Goal: Navigation & Orientation: Find specific page/section

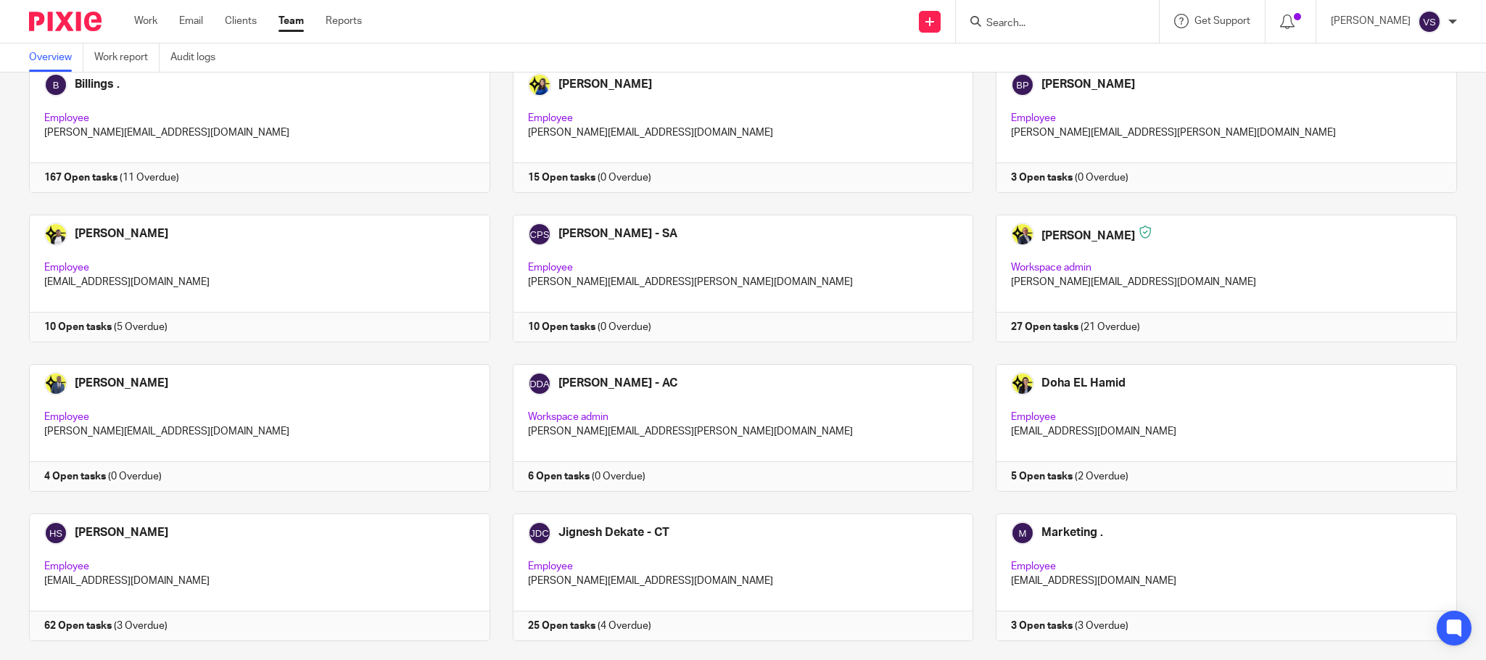
scroll to position [729, 0]
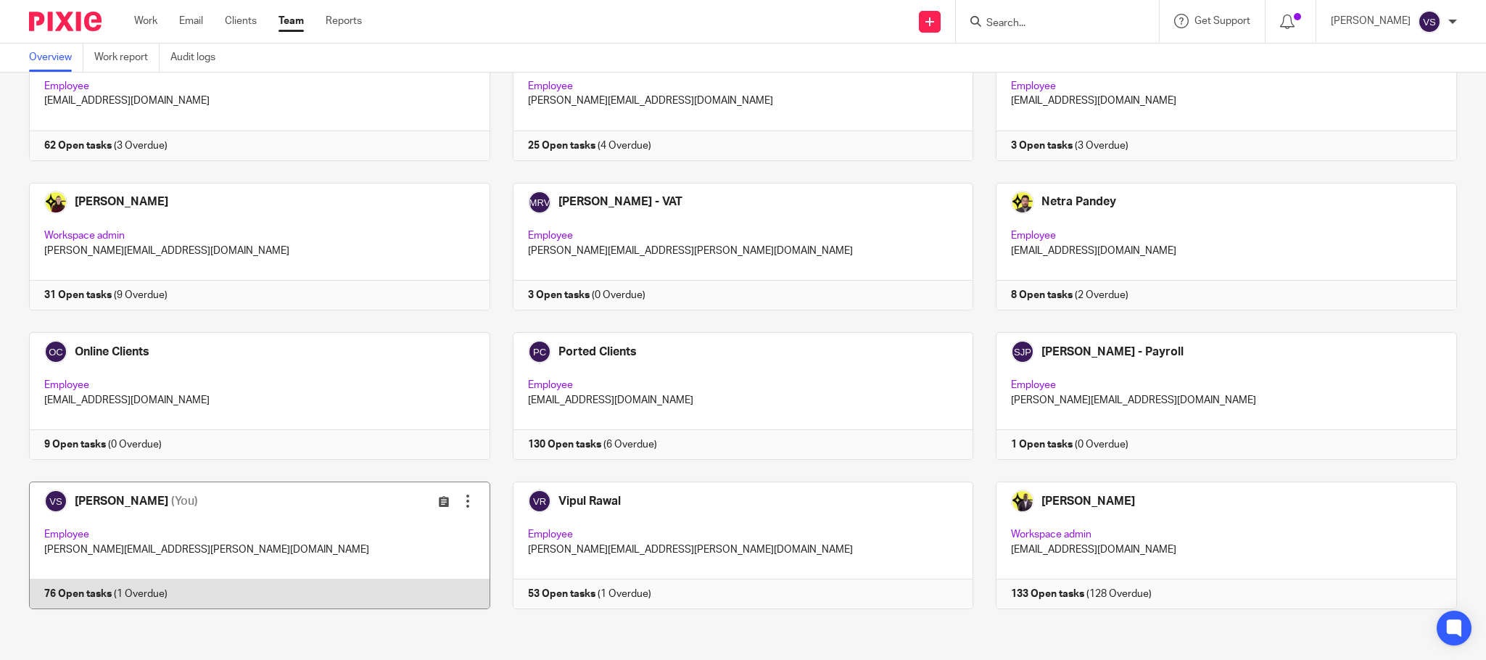
click at [236, 518] on link at bounding box center [249, 545] width 484 height 128
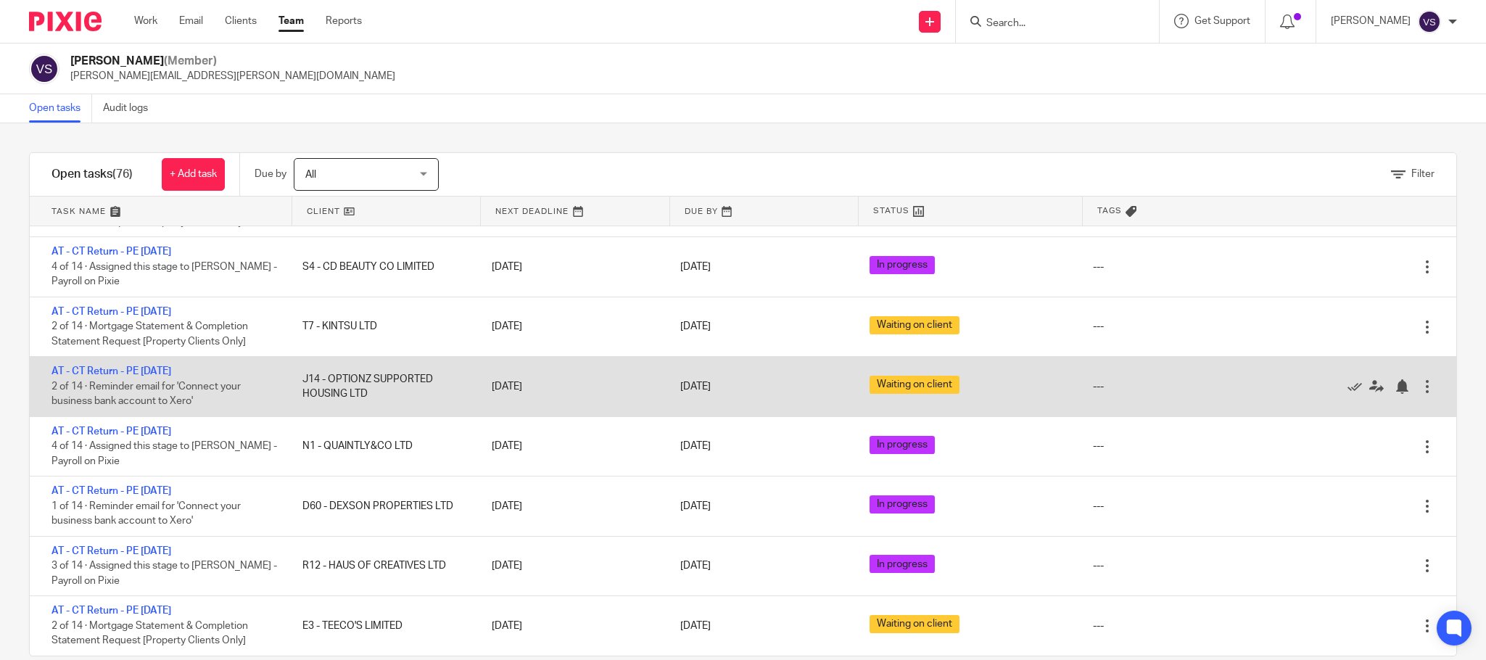
scroll to position [3591, 0]
